Goal: Task Accomplishment & Management: Use online tool/utility

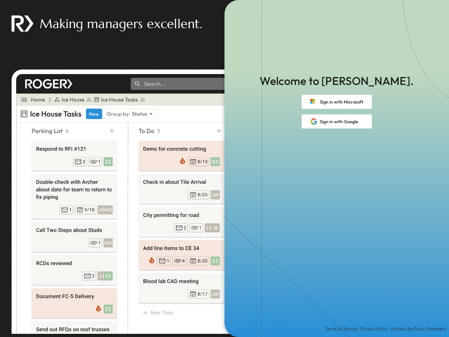
click at [224, 168] on div "Terms of Service Privacy Policy Limited Use Policy Statement" at bounding box center [336, 232] width 224 height 208
click at [337, 102] on button "Sign in with Microsoft" at bounding box center [337, 102] width 70 height 14
click at [337, 121] on button "Sign in with Google" at bounding box center [337, 121] width 70 height 14
